Goal: Navigation & Orientation: Find specific page/section

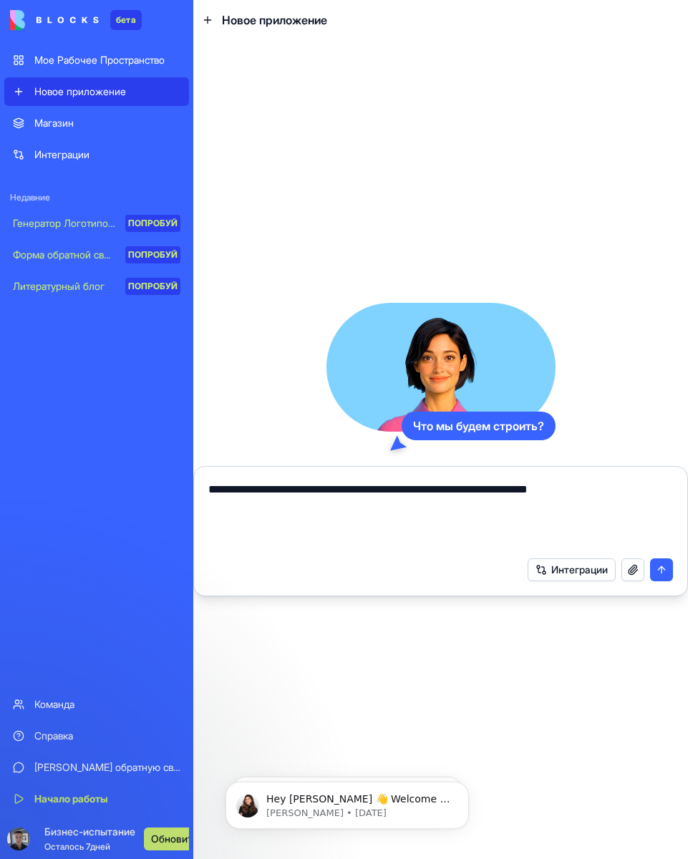
click at [47, 331] on div "Магазин Интеграции Недавние Генератор Логотипов с искусственным Интеллектом ПОП…" at bounding box center [96, 398] width 185 height 578
click at [129, 59] on ya-tr-span "Мое Рабочее Пространство" at bounding box center [99, 60] width 130 height 12
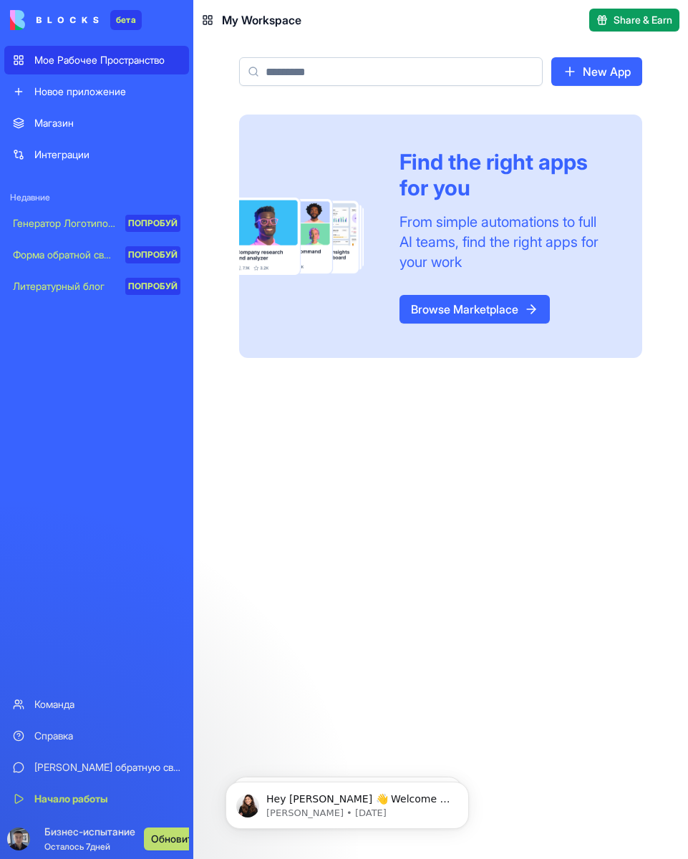
click at [82, 56] on ya-tr-span "Мое Рабочее Пространство" at bounding box center [99, 60] width 130 height 12
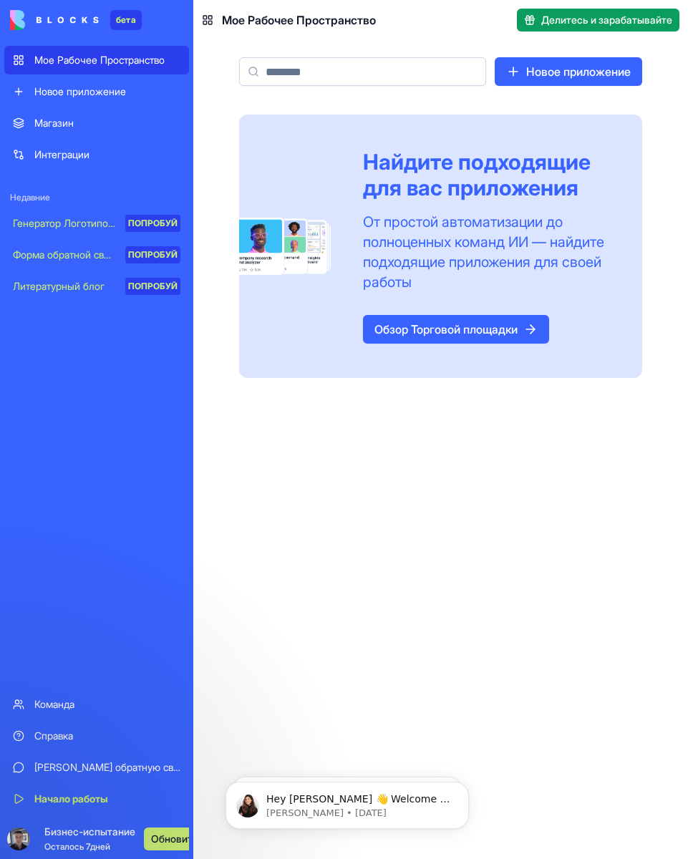
click at [73, 691] on link "Команда" at bounding box center [96, 704] width 185 height 29
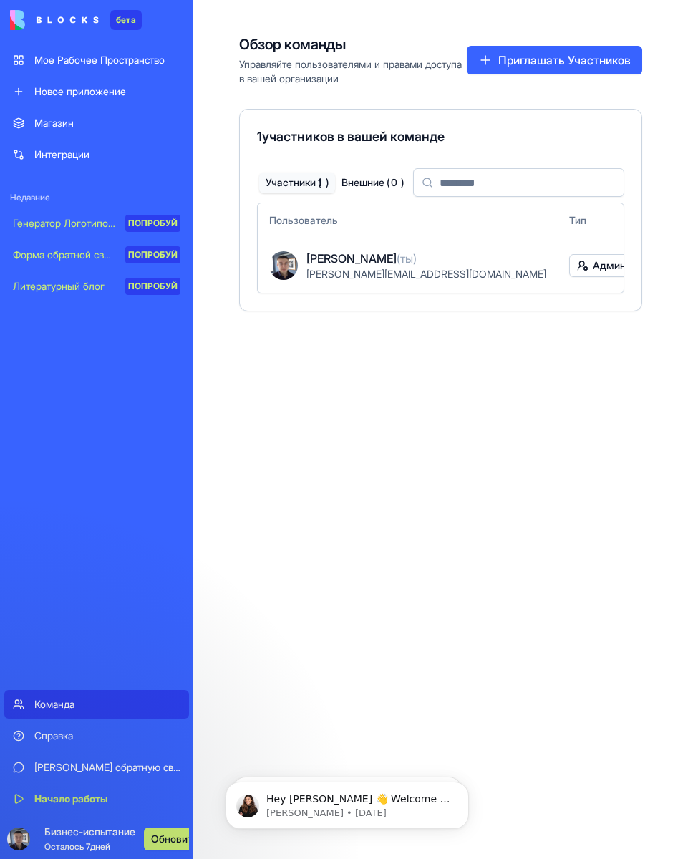
click at [89, 708] on div "Команда" at bounding box center [107, 704] width 146 height 14
click at [63, 3] on div "бета" at bounding box center [96, 20] width 185 height 40
click at [36, 58] on ya-tr-span "Мое Рабочее Пространство" at bounding box center [99, 60] width 130 height 12
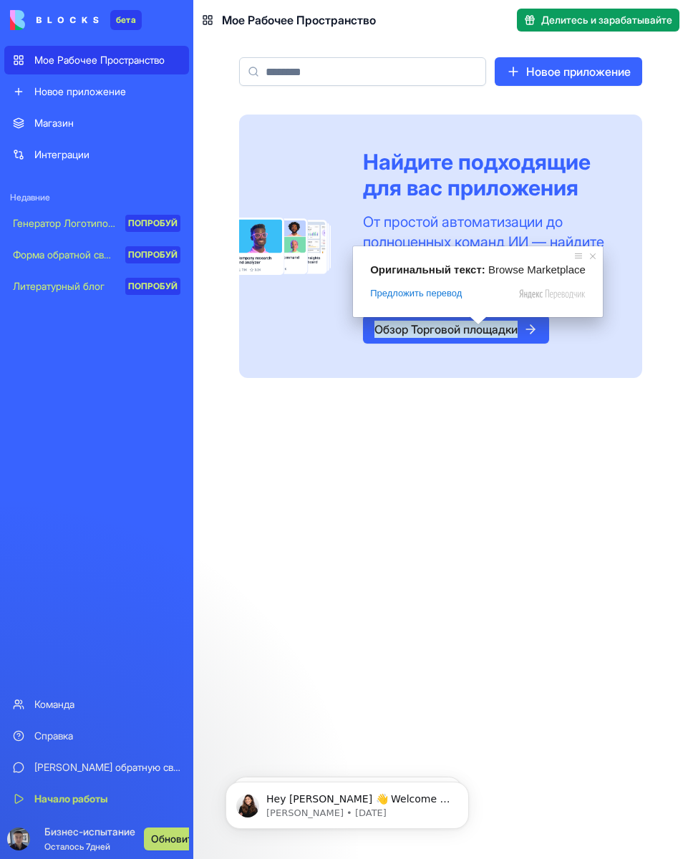
click at [559, 62] on link "Новое приложение" at bounding box center [567, 71] width 147 height 29
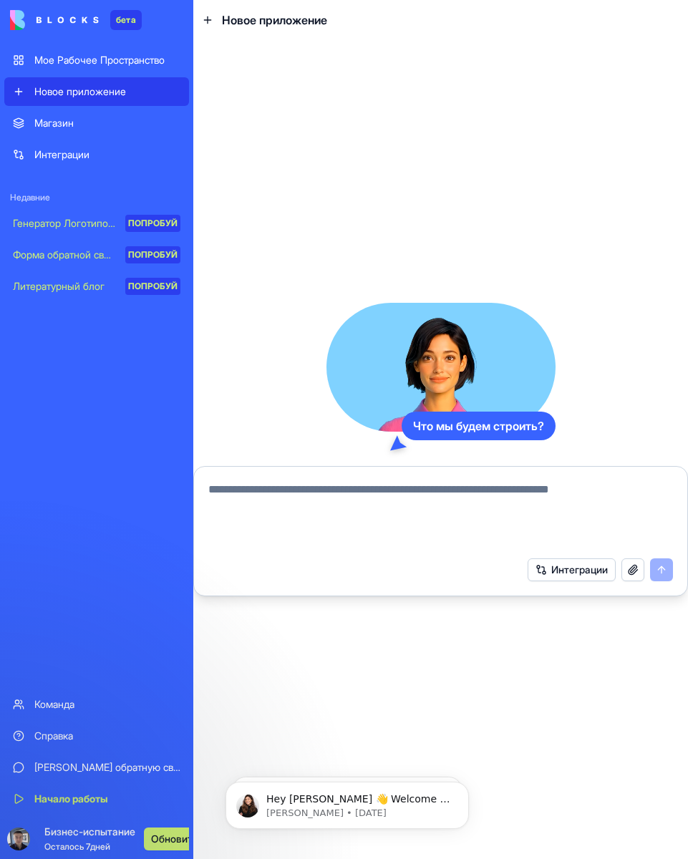
click at [585, 577] on button "Интеграции" at bounding box center [571, 569] width 88 height 23
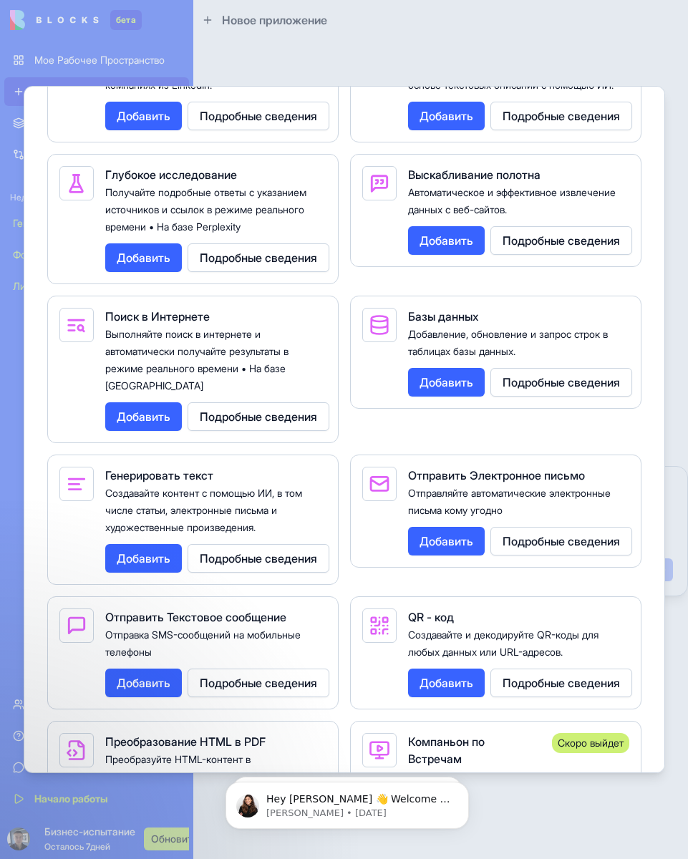
scroll to position [2315, 0]
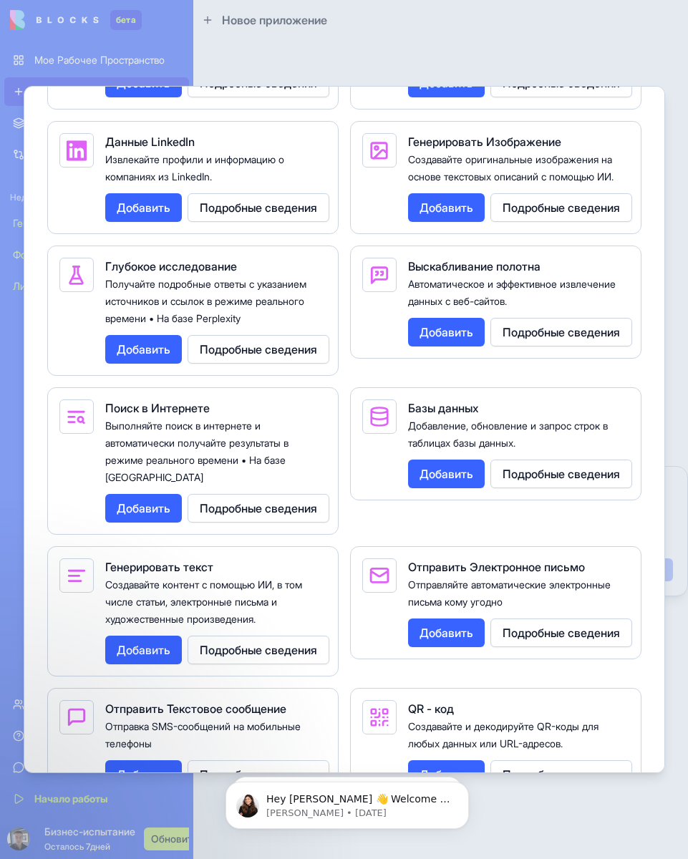
click at [50, 472] on div "Преобразование речи в текст Преобразуйте аудио- и голосовые записи в точный тек…" at bounding box center [344, 562] width 594 height 1133
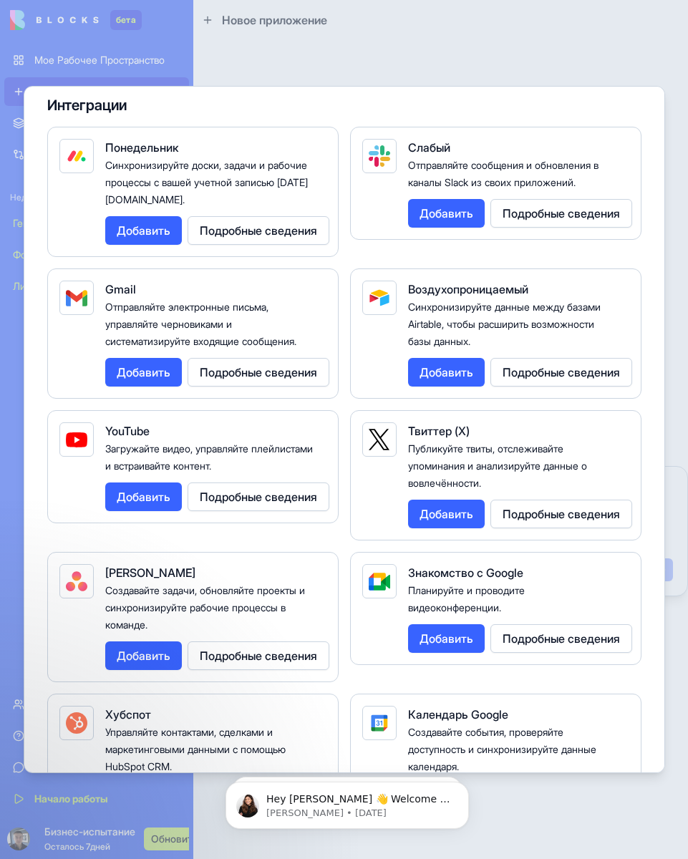
scroll to position [0, 0]
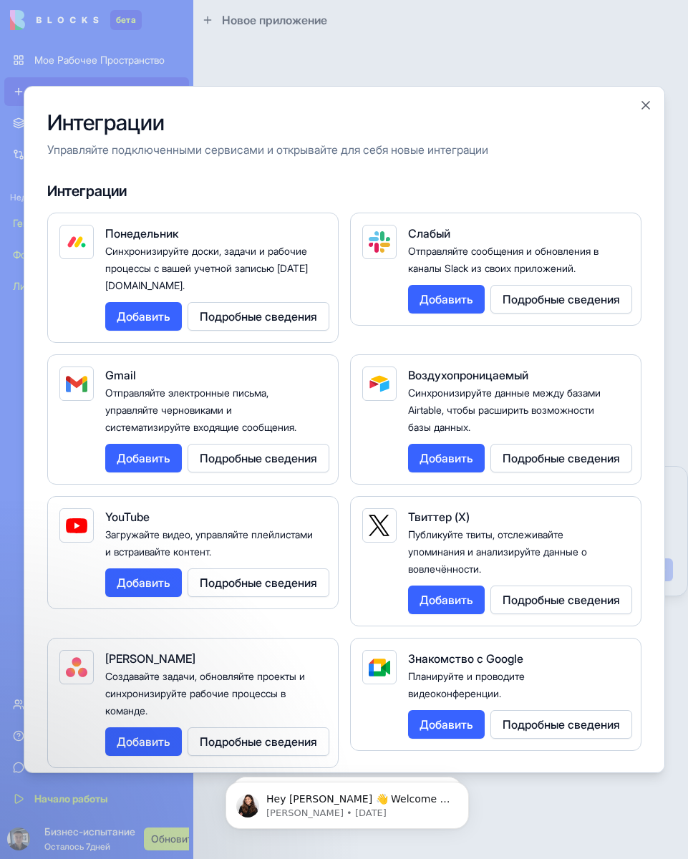
click at [279, 62] on div at bounding box center [344, 429] width 688 height 859
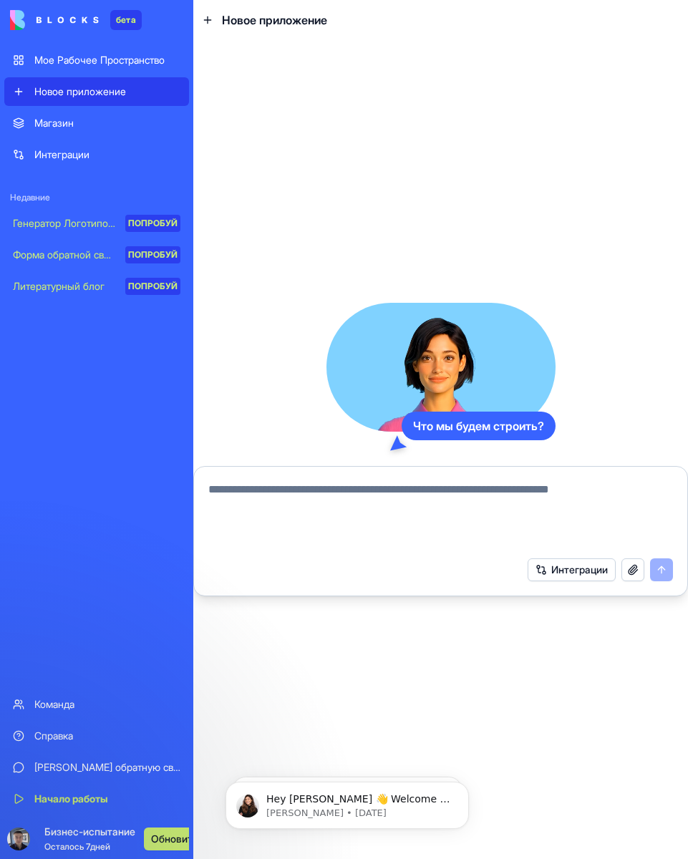
click at [95, 124] on div "Магазин" at bounding box center [107, 123] width 146 height 14
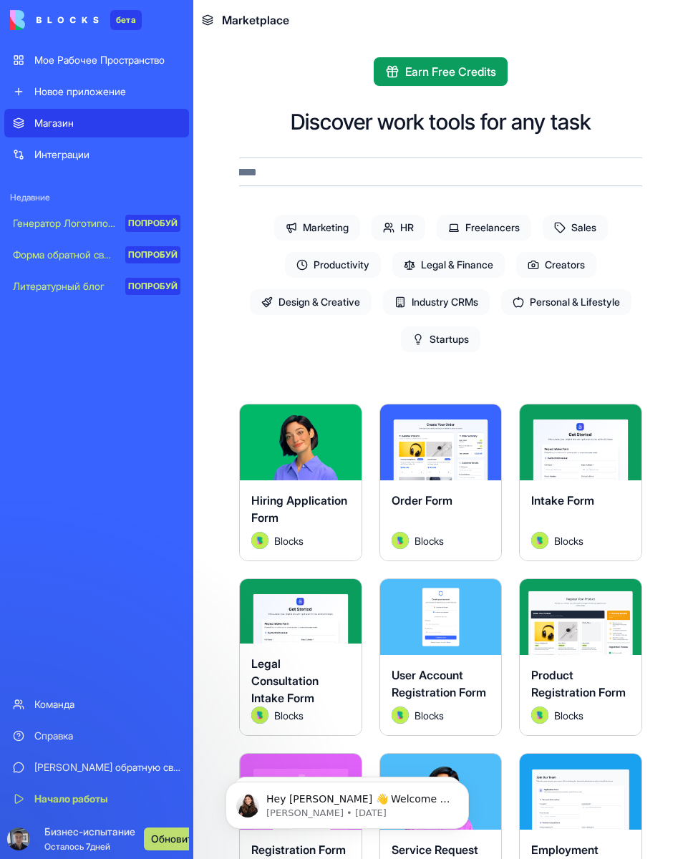
click at [89, 155] on ya-tr-span "Интеграции" at bounding box center [61, 154] width 55 height 12
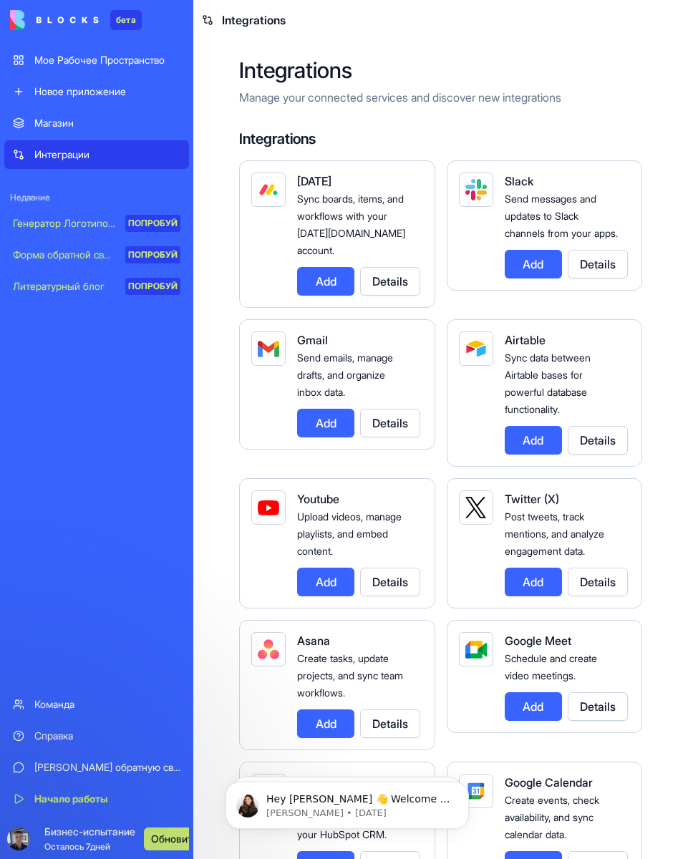
click at [113, 59] on ya-tr-span "Мое Рабочее Пространство" at bounding box center [99, 60] width 130 height 12
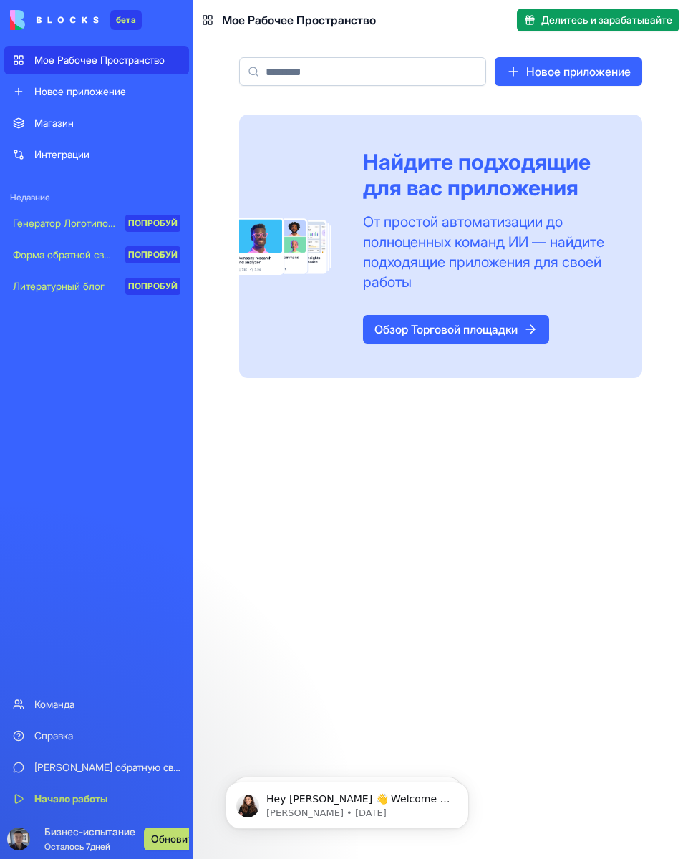
click at [476, 328] on ya-tr-span "Обзор Торговой площадки" at bounding box center [445, 329] width 143 height 17
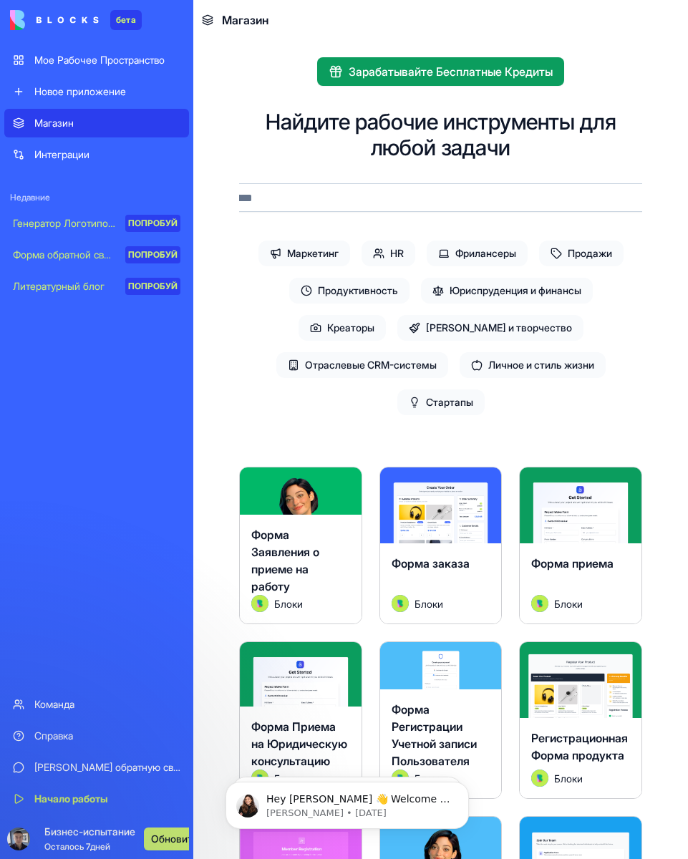
click at [491, 84] on button "Зарабатывайте Бесплатные Кредиты" at bounding box center [440, 71] width 247 height 29
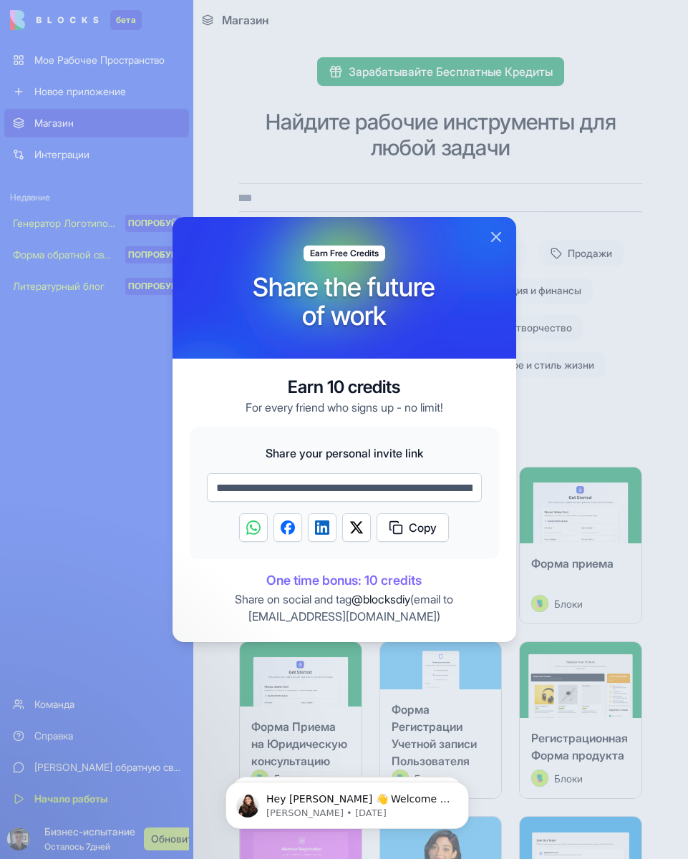
click at [498, 236] on button "Close" at bounding box center [495, 236] width 17 height 17
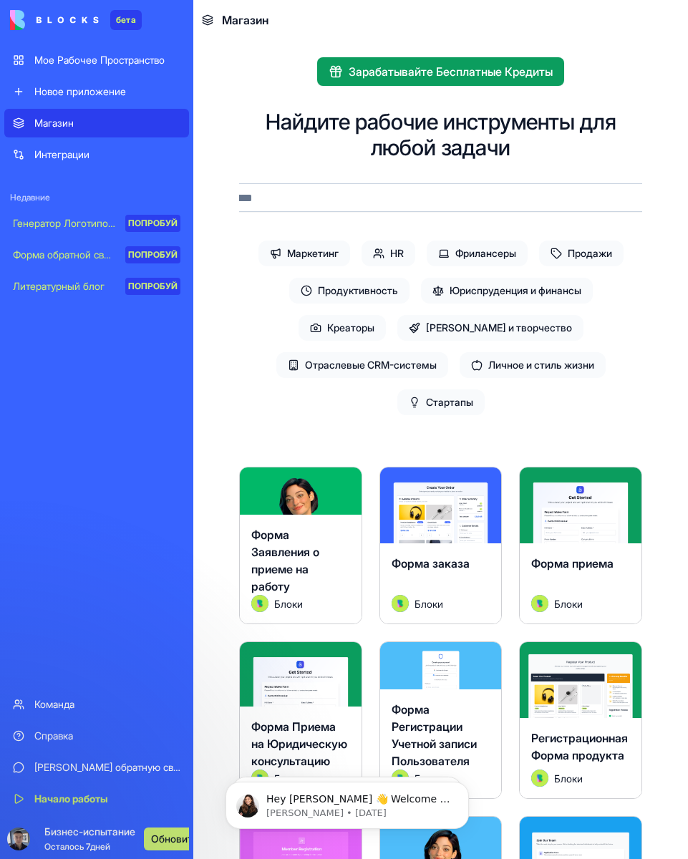
click at [44, 20] on img at bounding box center [54, 20] width 89 height 20
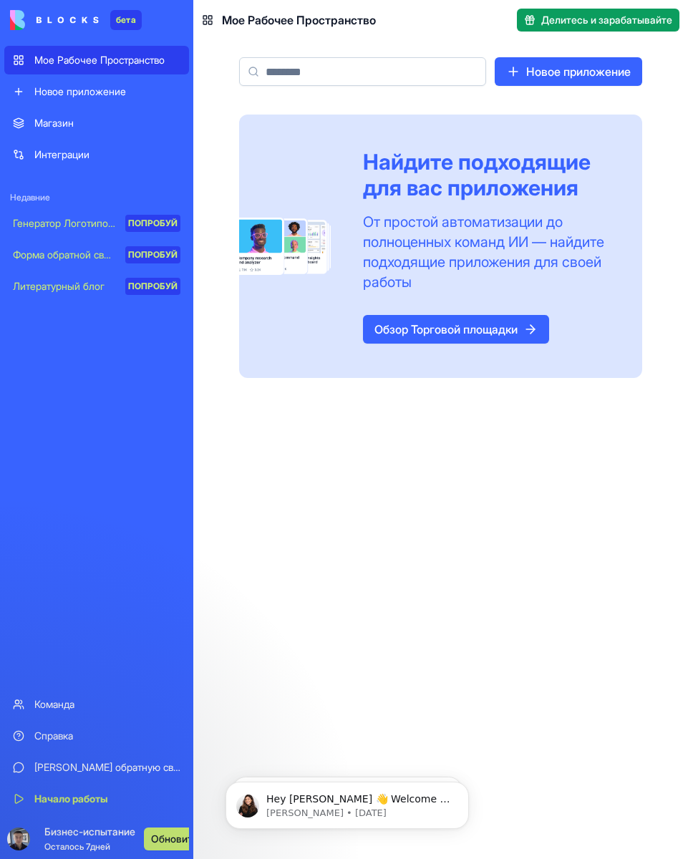
click at [101, 704] on div "Команда" at bounding box center [107, 704] width 146 height 14
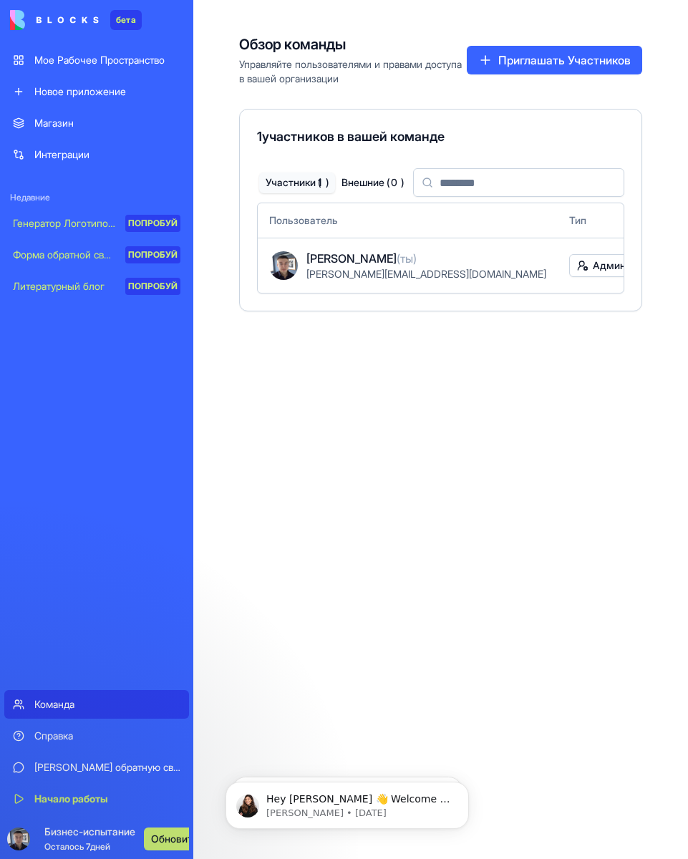
click at [456, 600] on div "Обзор команды Управляйте пользователями и правами доступа в вашей организации П…" at bounding box center [440, 429] width 494 height 859
drag, startPoint x: 31, startPoint y: 380, endPoint x: 39, endPoint y: 381, distance: 8.0
click at [35, 378] on div "Магазин Интеграции Недавние Генератор Логотипов с искусственным Интеллектом ПОП…" at bounding box center [96, 398] width 185 height 578
click at [65, 20] on img at bounding box center [54, 20] width 89 height 20
